Goal: Task Accomplishment & Management: Complete application form

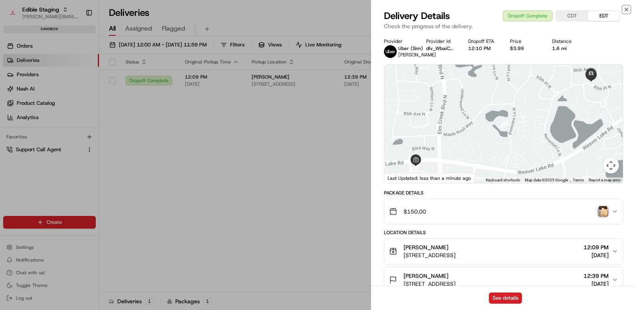
click at [627, 6] on icon "button" at bounding box center [626, 9] width 6 height 6
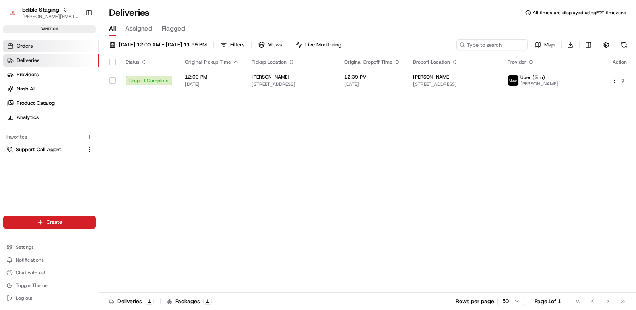
click at [35, 43] on link "Orders" at bounding box center [51, 46] width 96 height 13
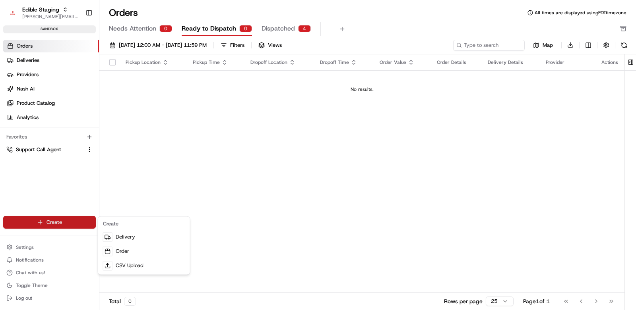
click at [62, 223] on html "Edible Staging [EMAIL_ADDRESS][DOMAIN_NAME] Toggle Sidebar sandbox Orders Deliv…" at bounding box center [318, 155] width 636 height 310
click at [125, 249] on link "Order" at bounding box center [144, 251] width 89 height 14
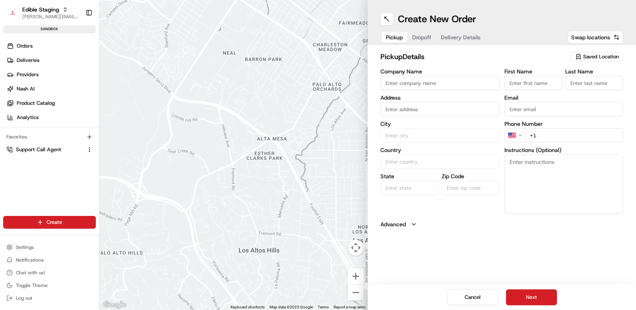
click at [596, 57] on span "Saved Location" at bounding box center [601, 56] width 36 height 7
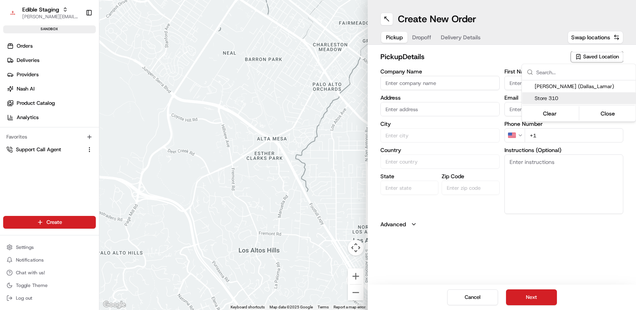
click at [572, 100] on span "Store 310" at bounding box center [583, 98] width 98 height 7
type input "Store 310"
type input "[STREET_ADDRESS][PERSON_NAME]"
type input "Austin"
type input "US"
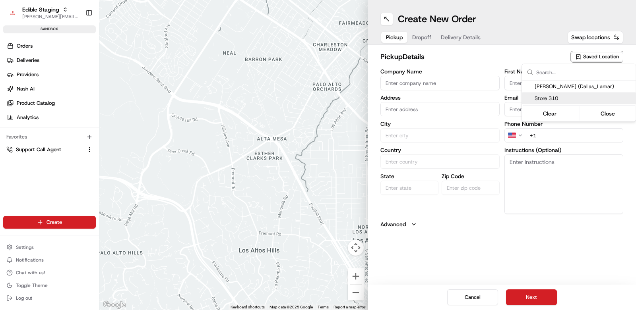
type input "[GEOGRAPHIC_DATA]"
type input "78703"
type input "[PERSON_NAME]"
type input "[PHONE_NUMBER]"
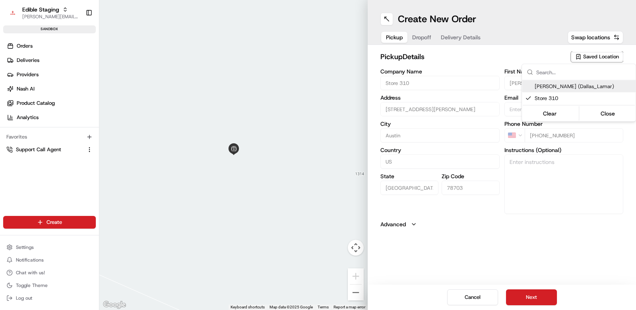
click at [435, 72] on html "Edible Staging [EMAIL_ADDRESS][DOMAIN_NAME] Toggle Sidebar sandbox Orders Deliv…" at bounding box center [318, 155] width 636 height 310
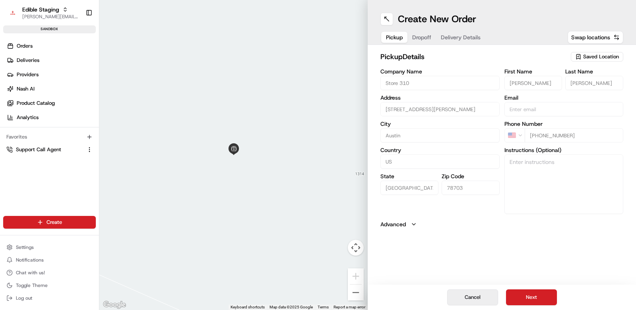
click at [472, 299] on button "Cancel" at bounding box center [472, 298] width 51 height 16
